Goal: Task Accomplishment & Management: Manage account settings

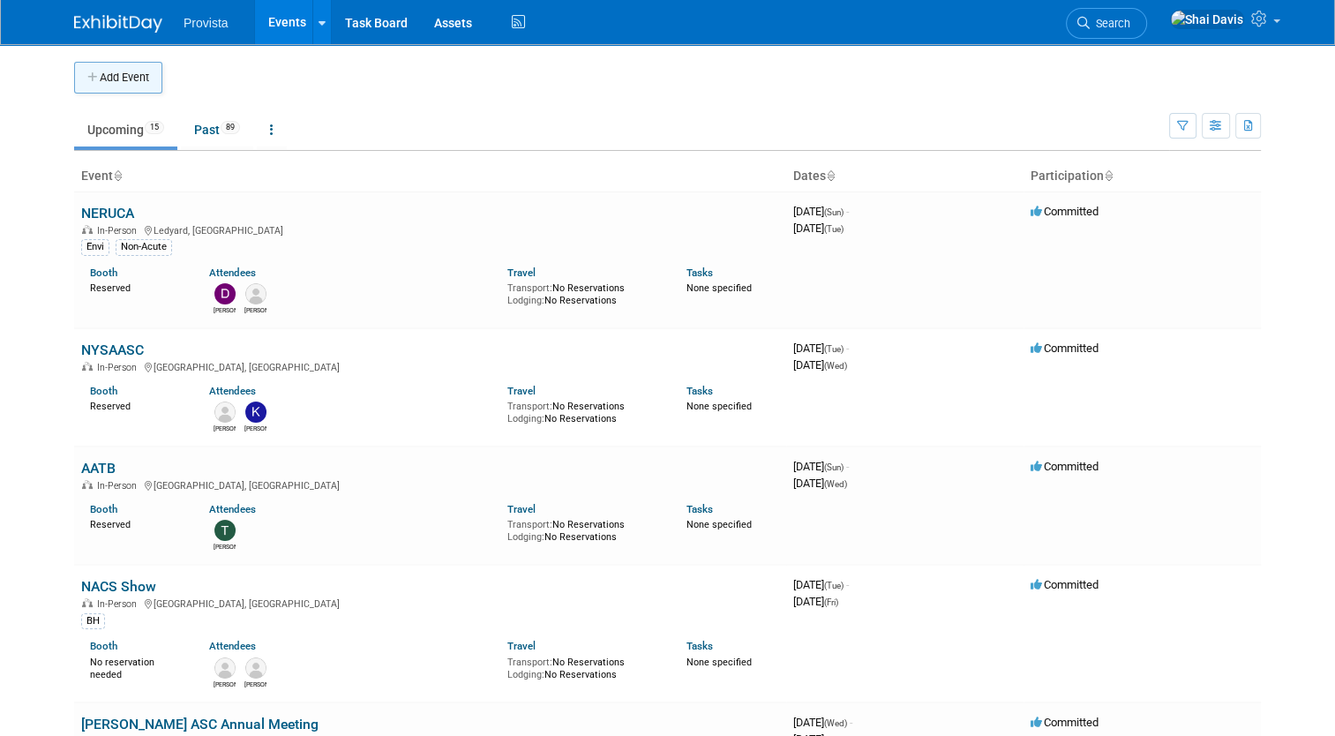
click at [131, 76] on button "Add Event" at bounding box center [118, 78] width 88 height 32
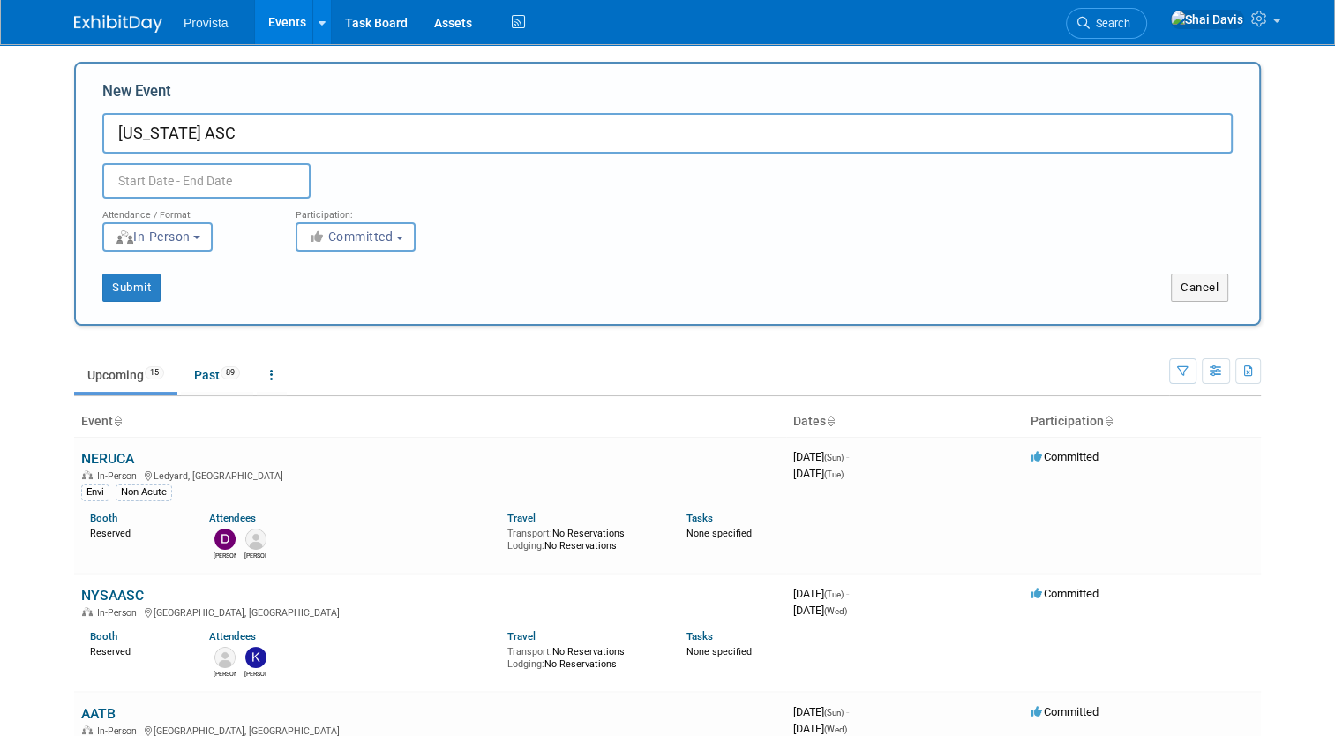
type input "[US_STATE] ASC"
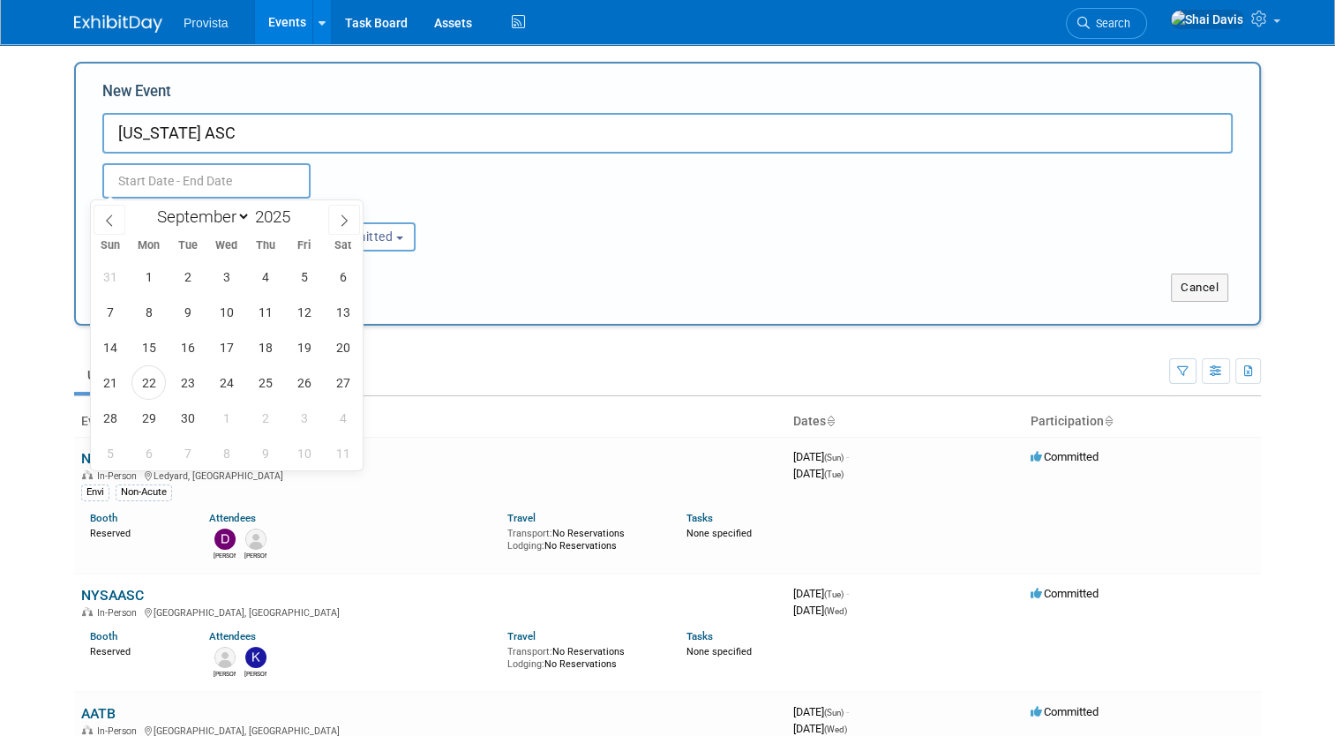
click at [128, 184] on input "text" at bounding box center [206, 180] width 208 height 35
click at [271, 387] on span "25" at bounding box center [265, 382] width 34 height 34
click at [306, 390] on span "26" at bounding box center [304, 382] width 34 height 34
type input "Sep 25, 2025 to Sep 26, 2025"
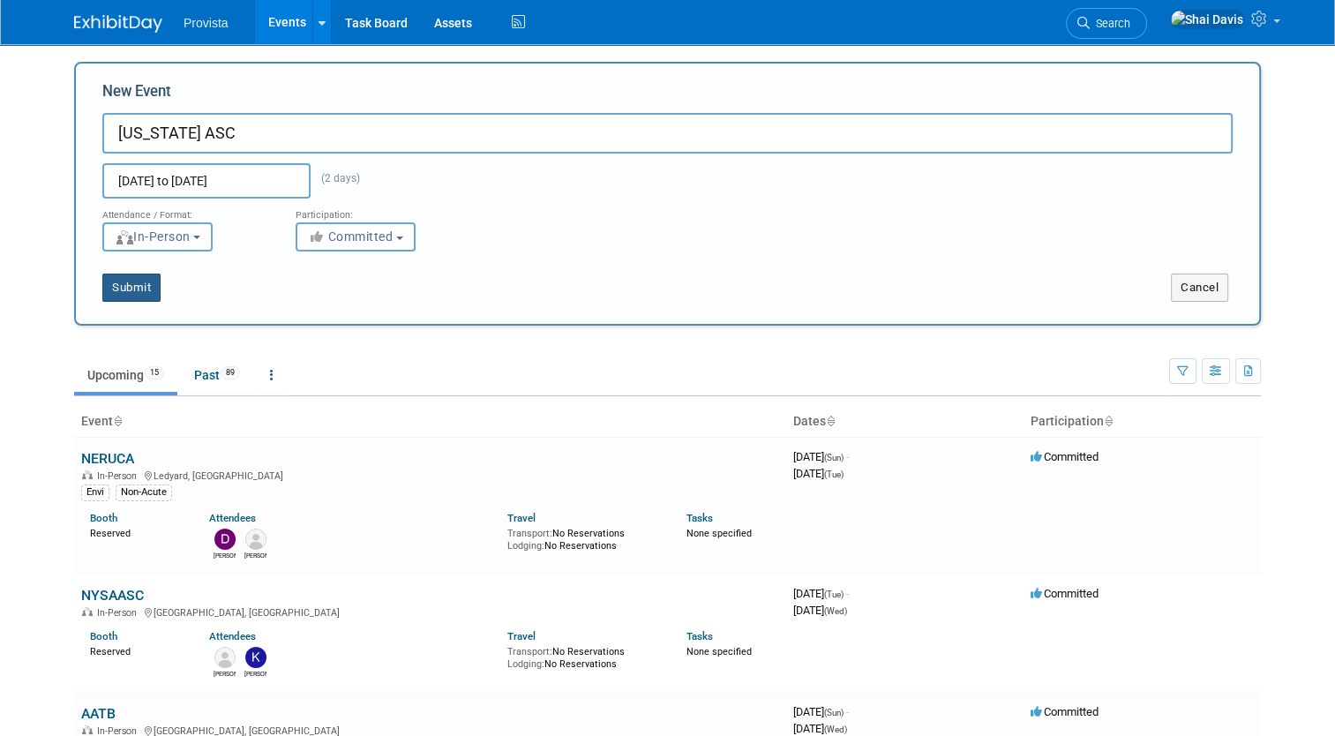
click at [135, 282] on button "Submit" at bounding box center [131, 288] width 58 height 28
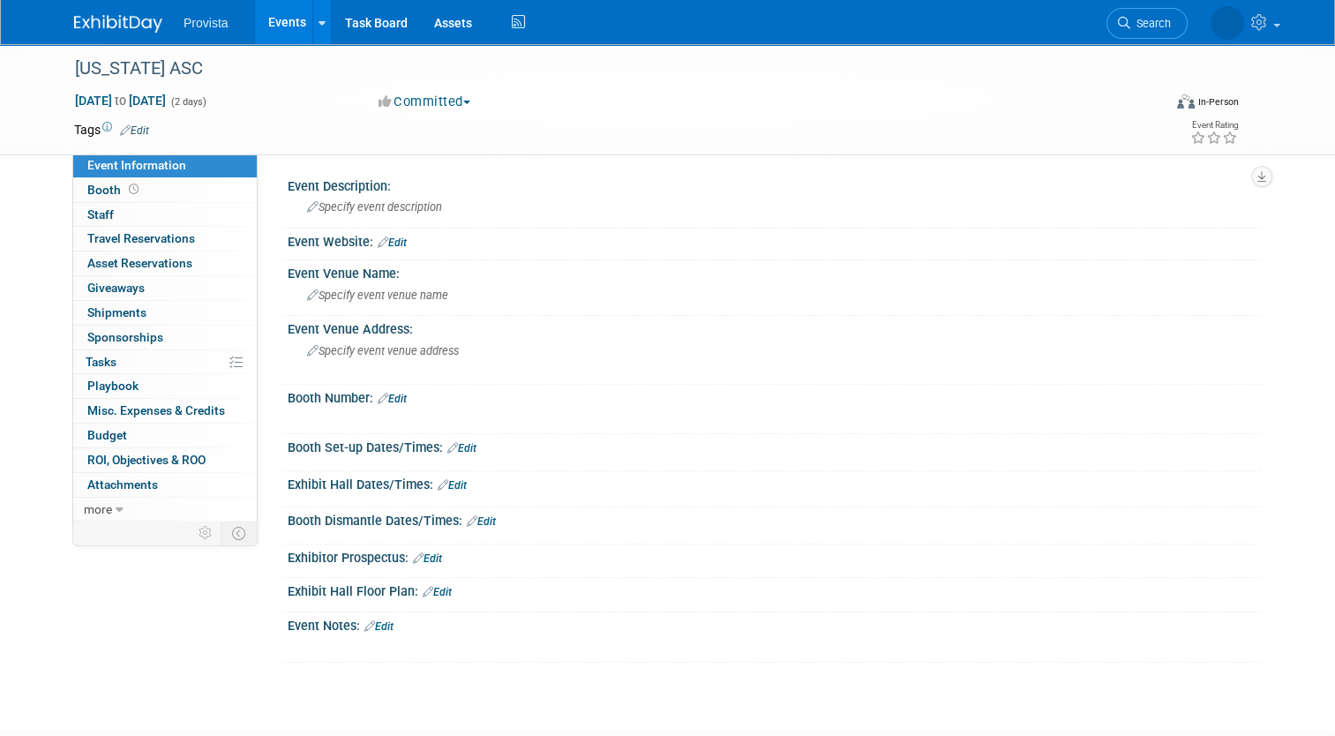
click at [274, 21] on link "Events" at bounding box center [287, 22] width 64 height 44
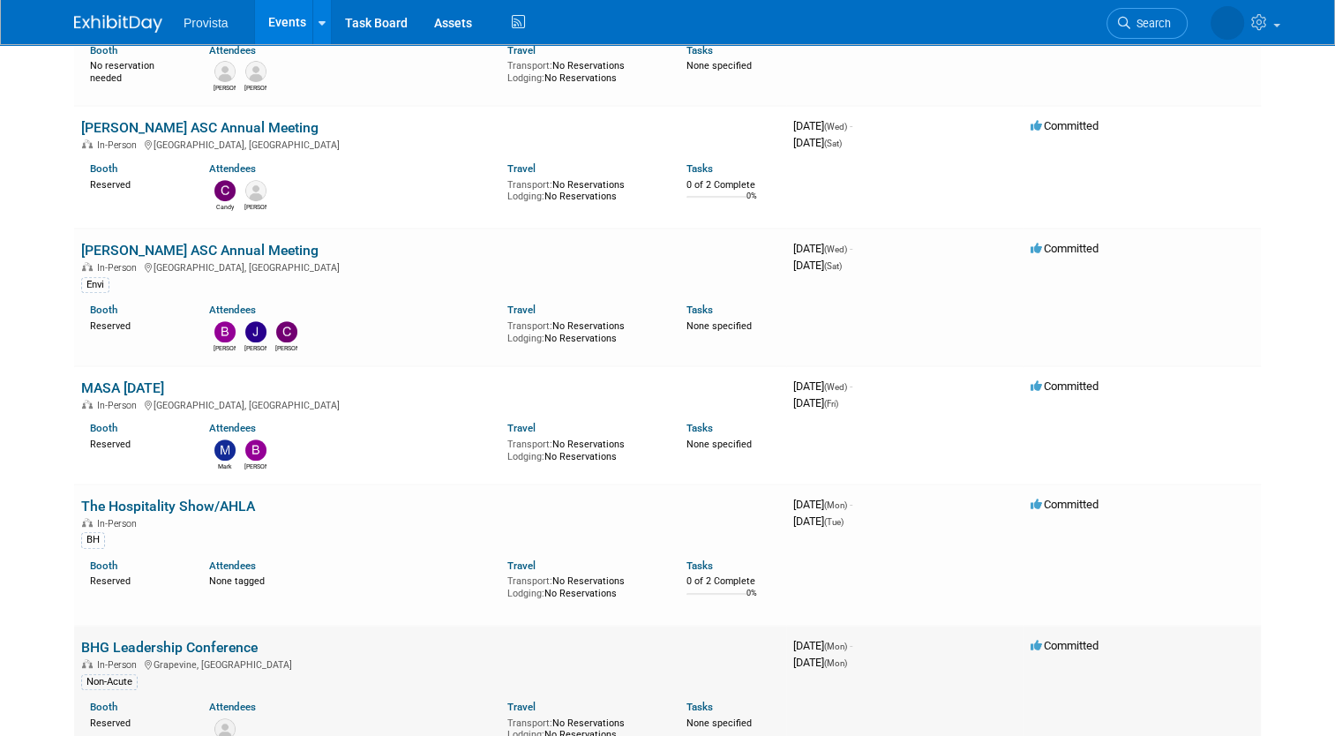
scroll to position [794, 0]
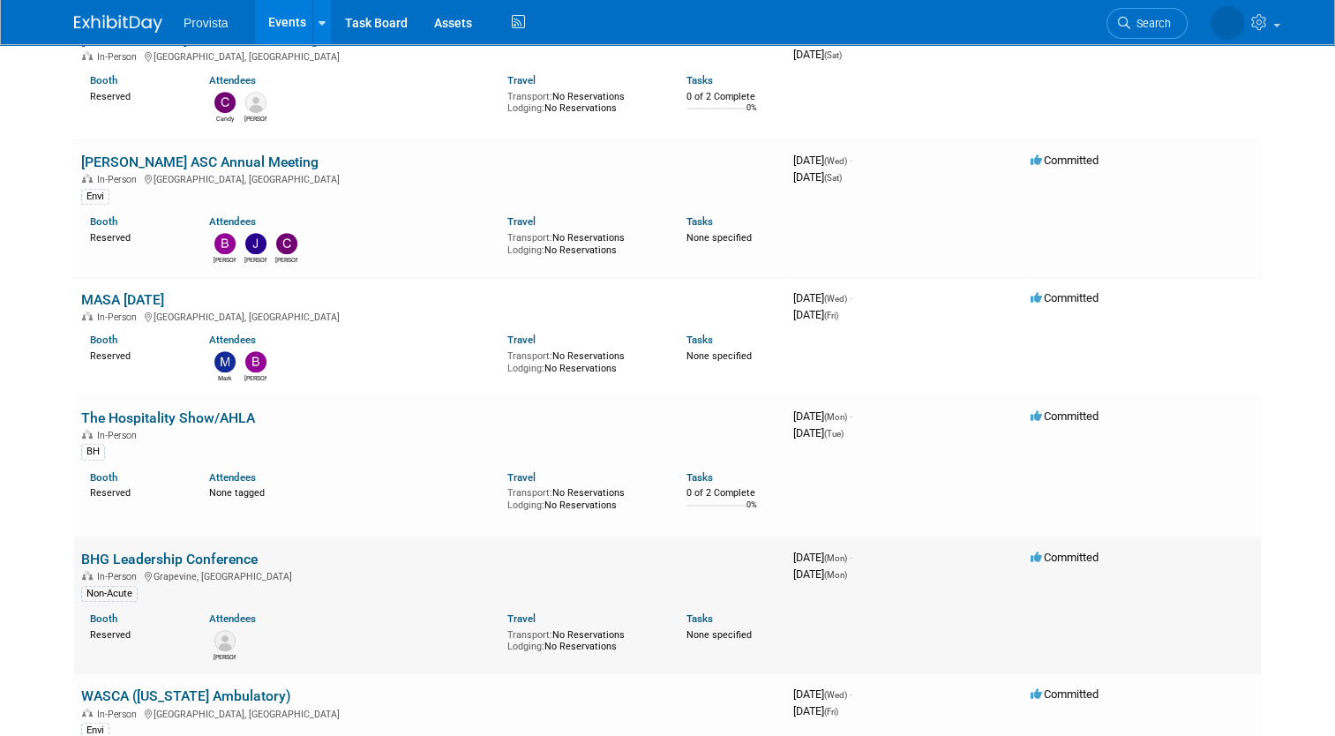
click at [131, 553] on link "BHG Leadership Conference" at bounding box center [169, 559] width 176 height 17
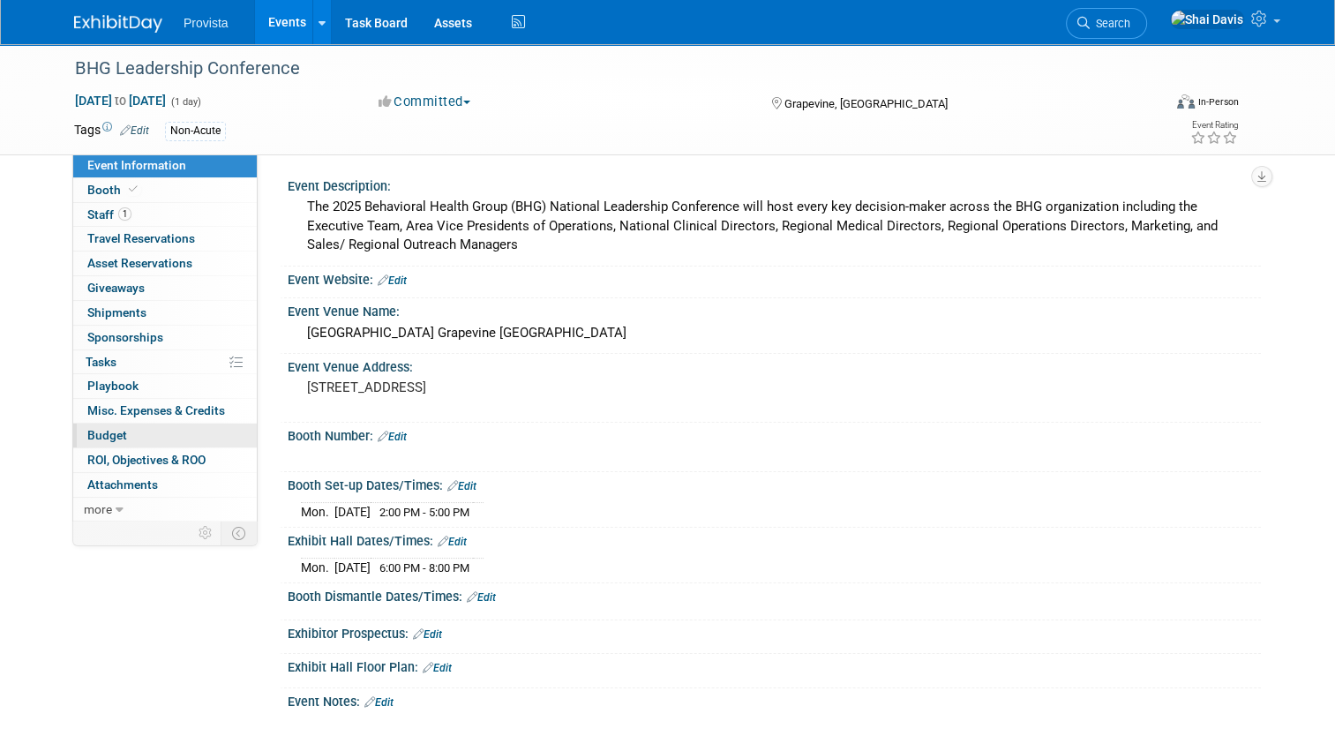
click at [120, 439] on link "Budget" at bounding box center [165, 436] width 184 height 24
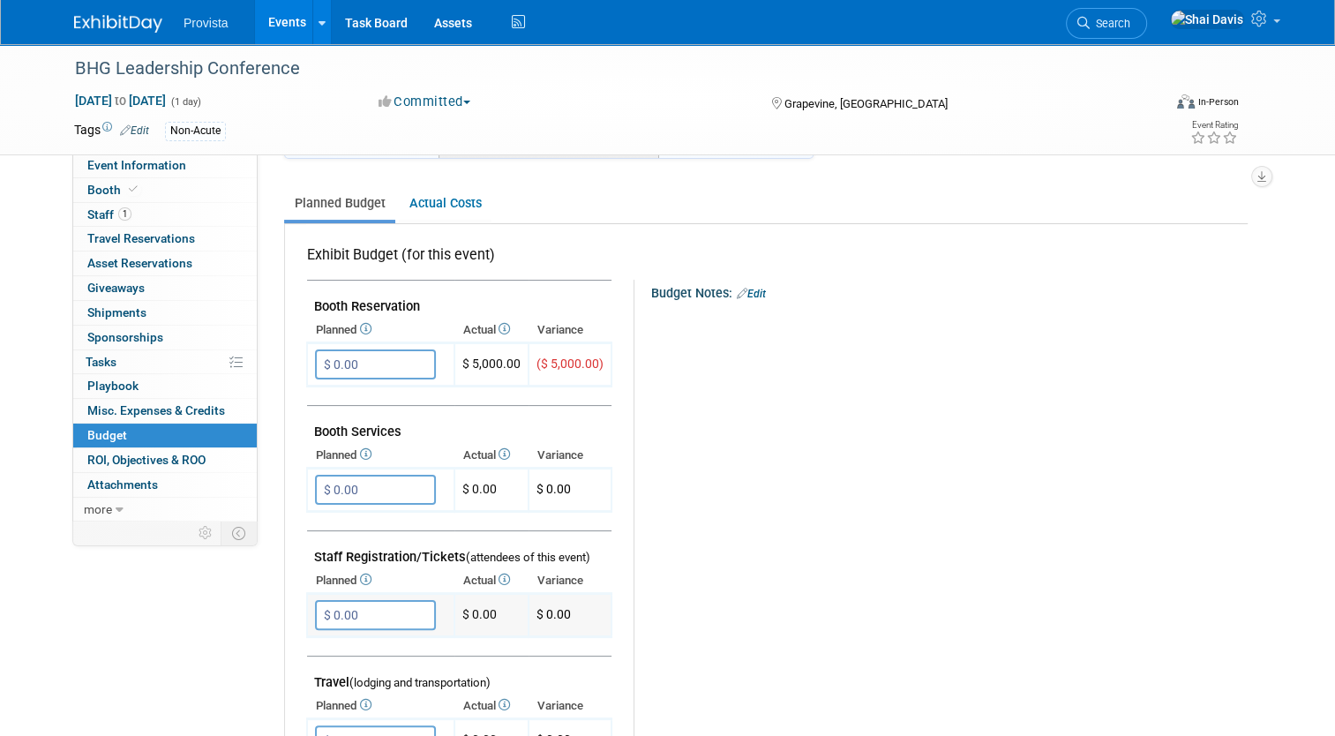
scroll to position [176, 0]
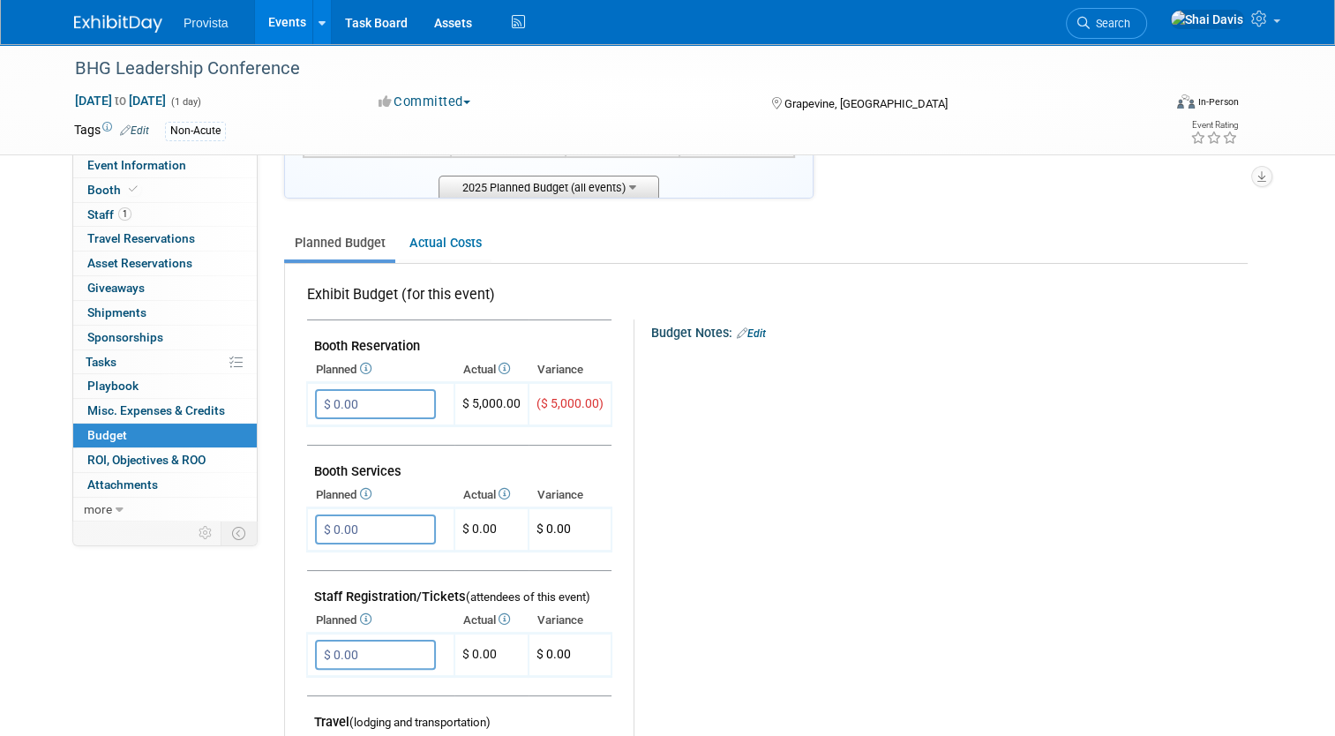
click at [563, 185] on span "2025 Planned Budget (all events)" at bounding box center [549, 187] width 221 height 22
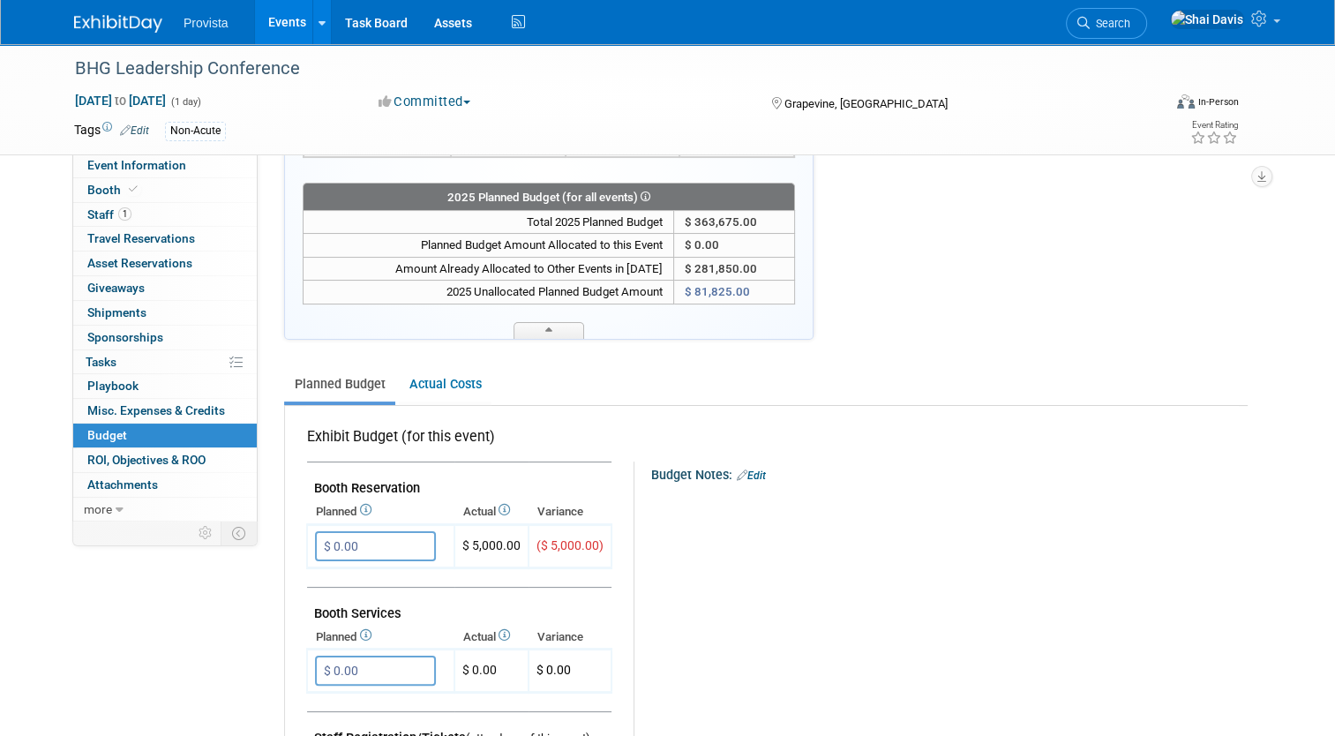
click at [266, 26] on link "Events" at bounding box center [287, 22] width 64 height 44
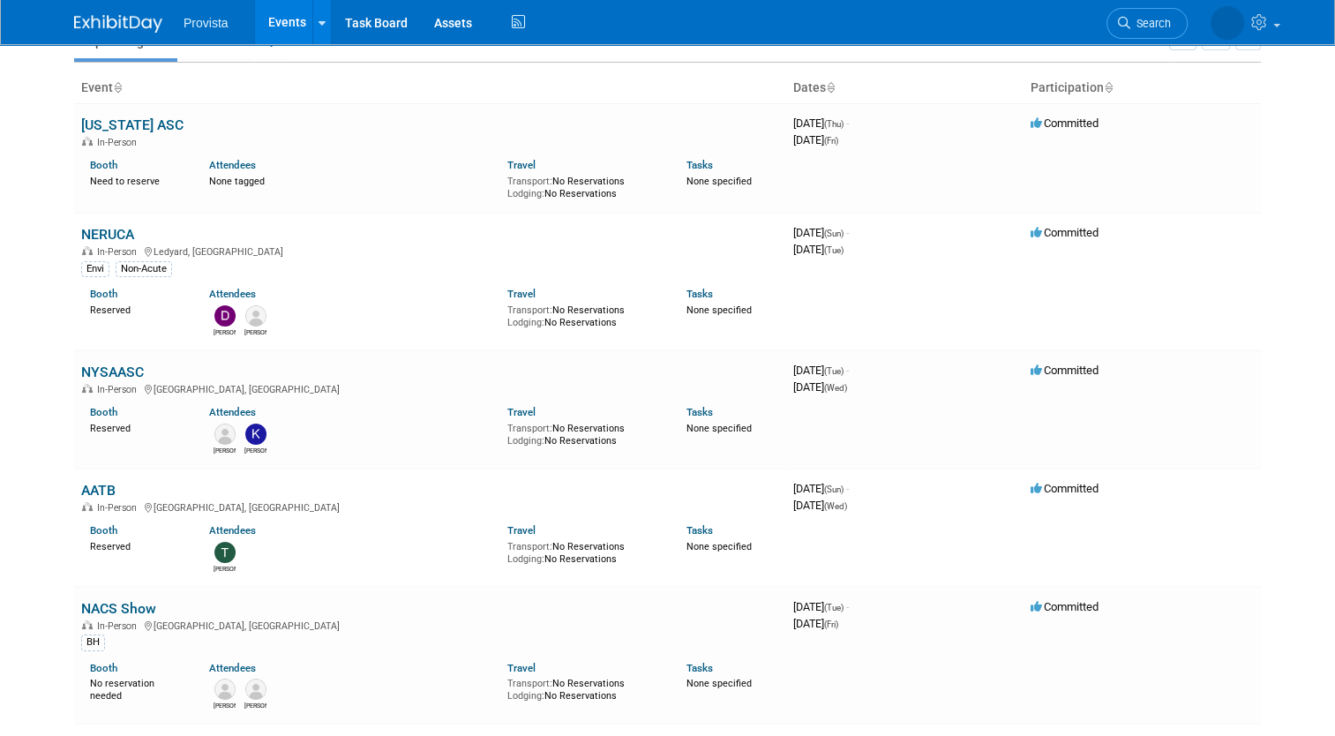
scroll to position [88, 0]
click at [114, 368] on link "NYSAASC" at bounding box center [112, 372] width 63 height 17
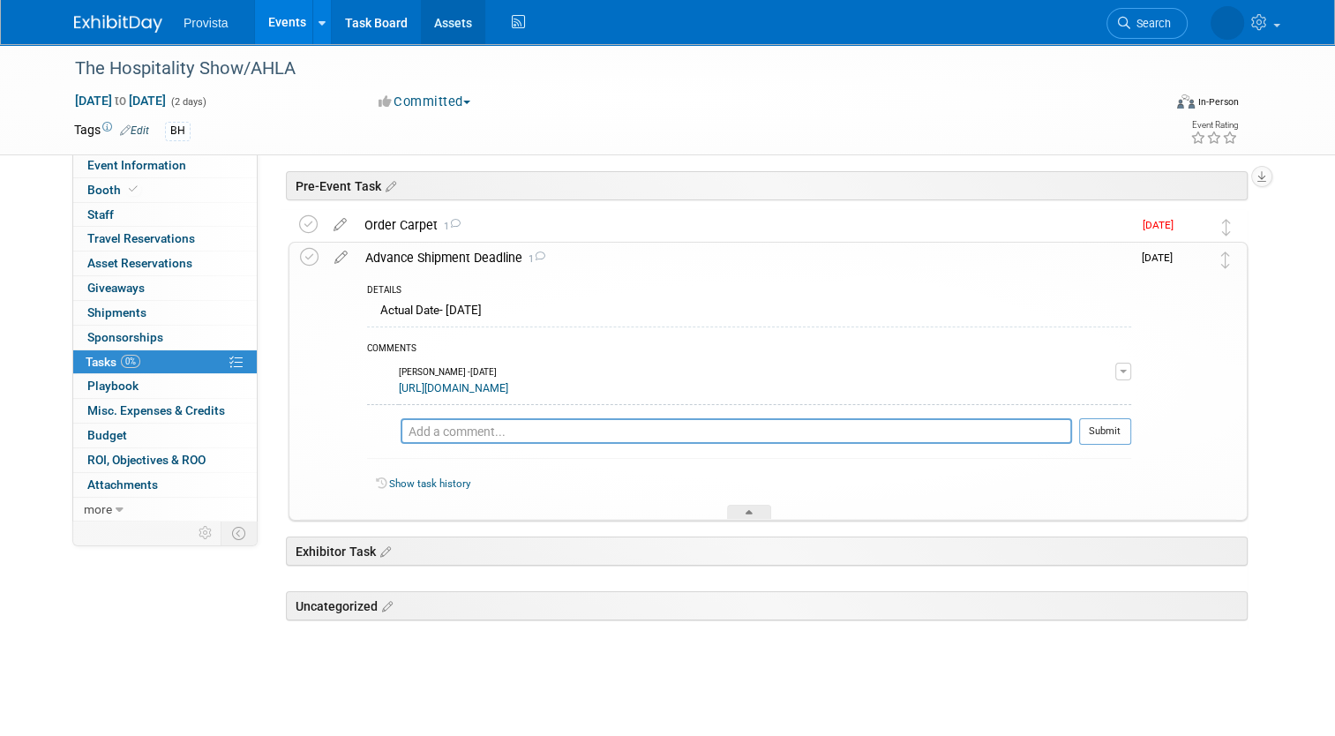
scroll to position [56, 0]
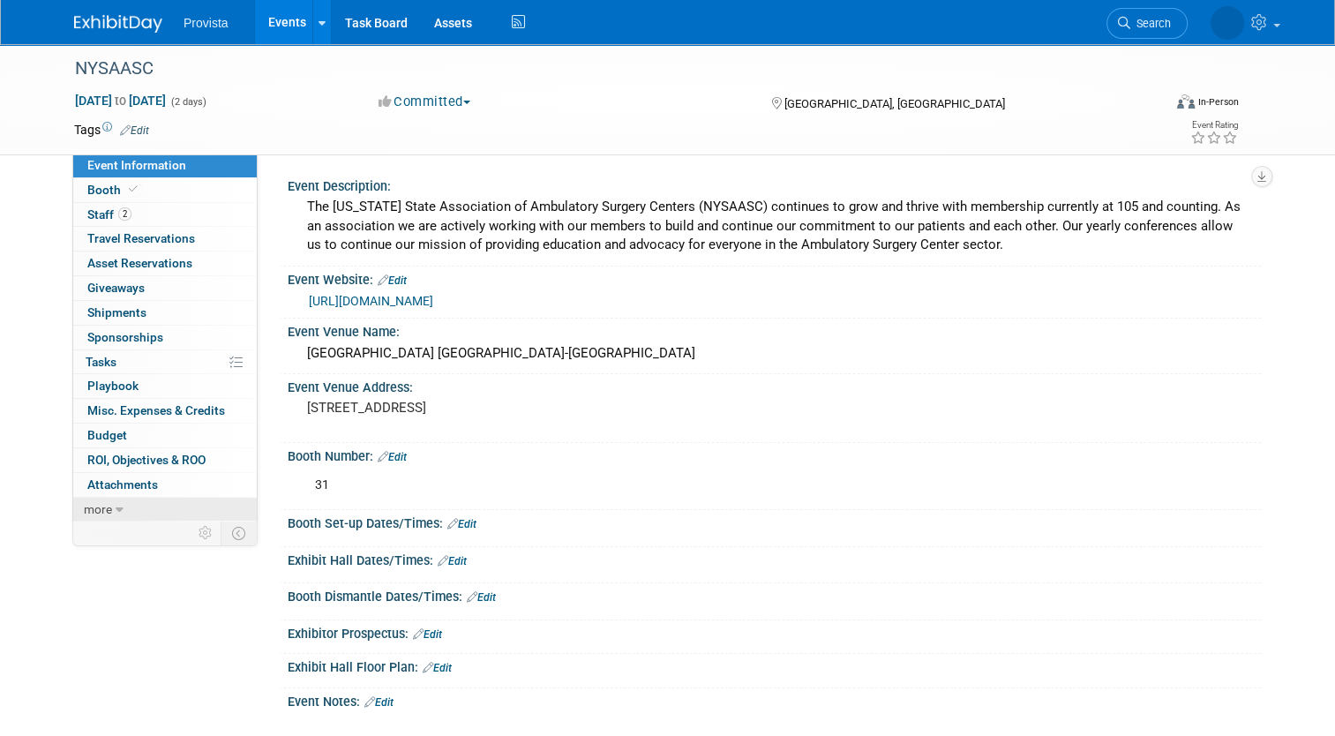
click at [99, 507] on span "more" at bounding box center [98, 509] width 28 height 14
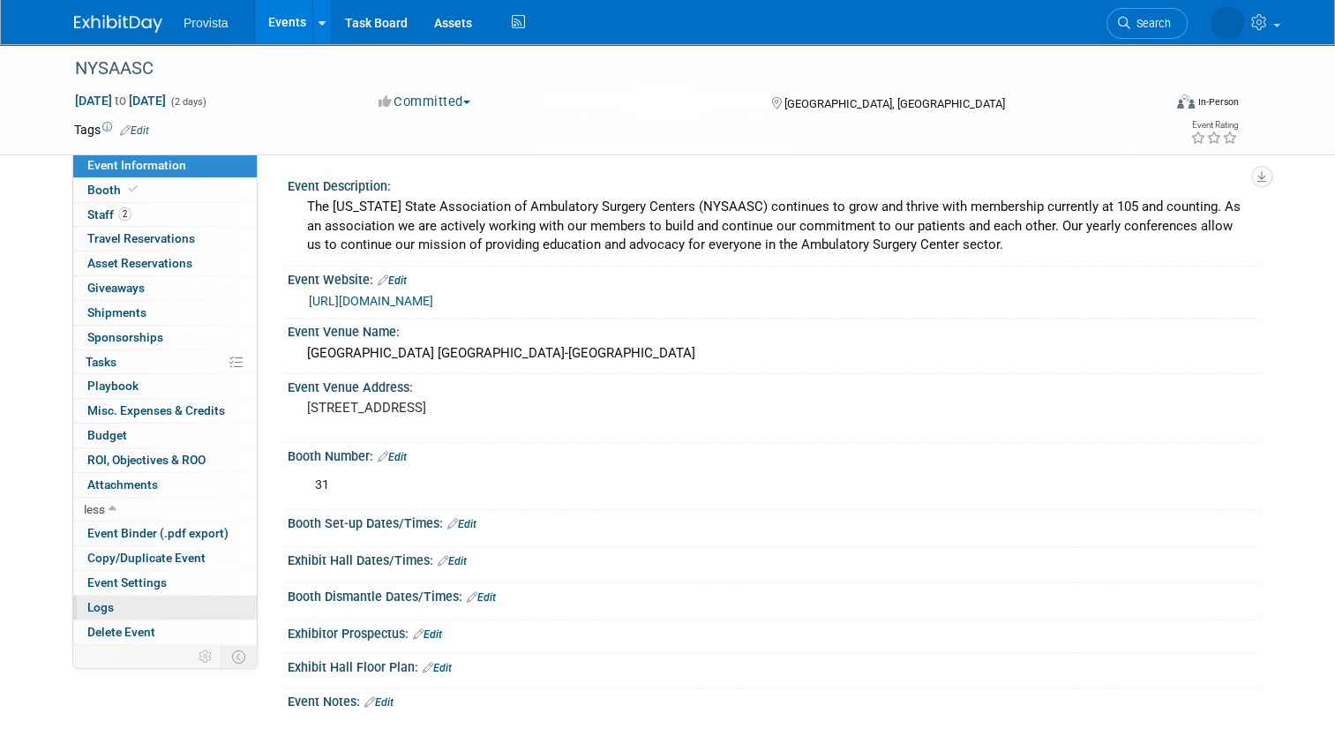
click at [109, 611] on link "Logs" at bounding box center [165, 608] width 184 height 24
